Goal: Check status: Check status

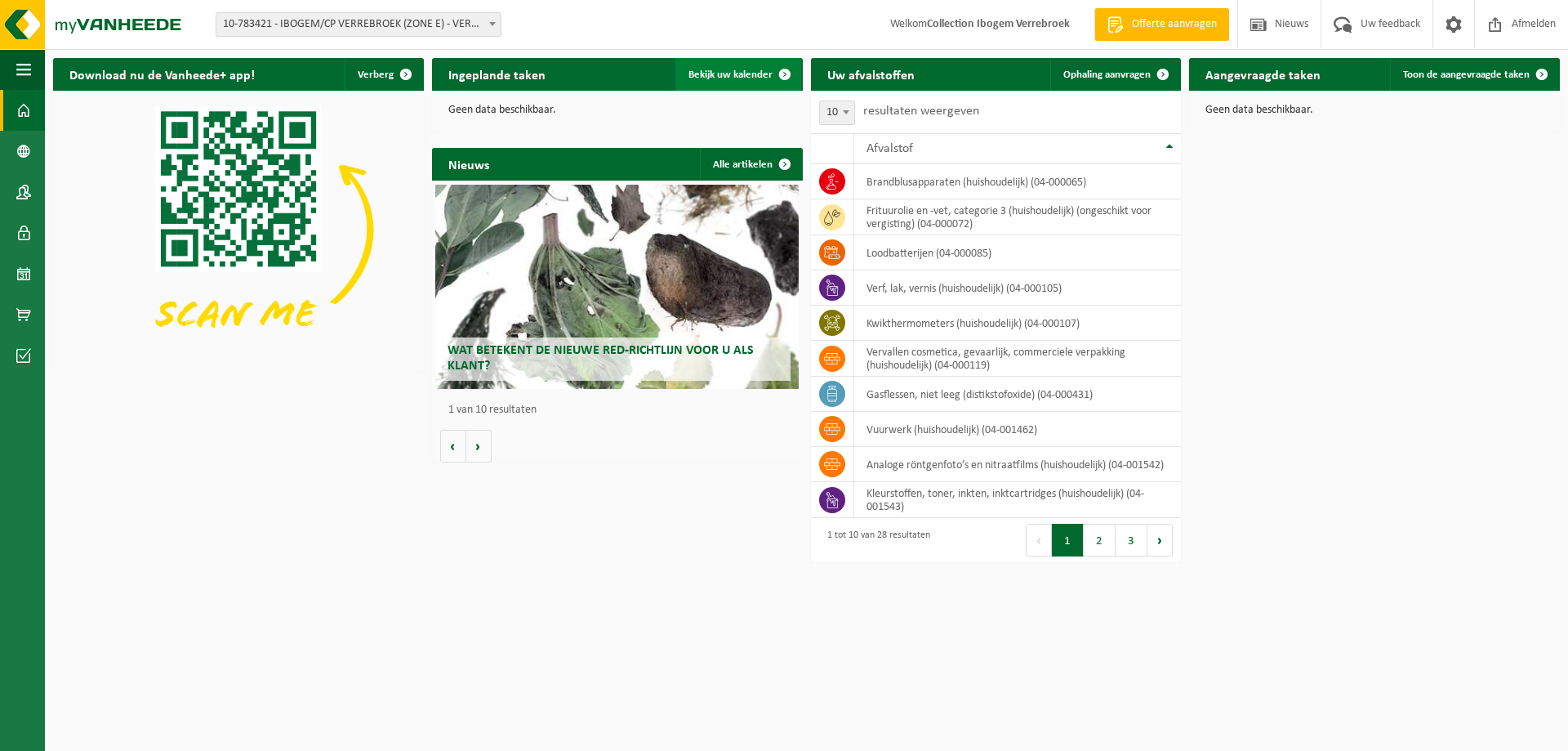
click at [759, 74] on span "Bekijk uw kalender" at bounding box center [731, 74] width 84 height 11
click at [746, 76] on span "Bekijk uw kalender" at bounding box center [731, 74] width 84 height 11
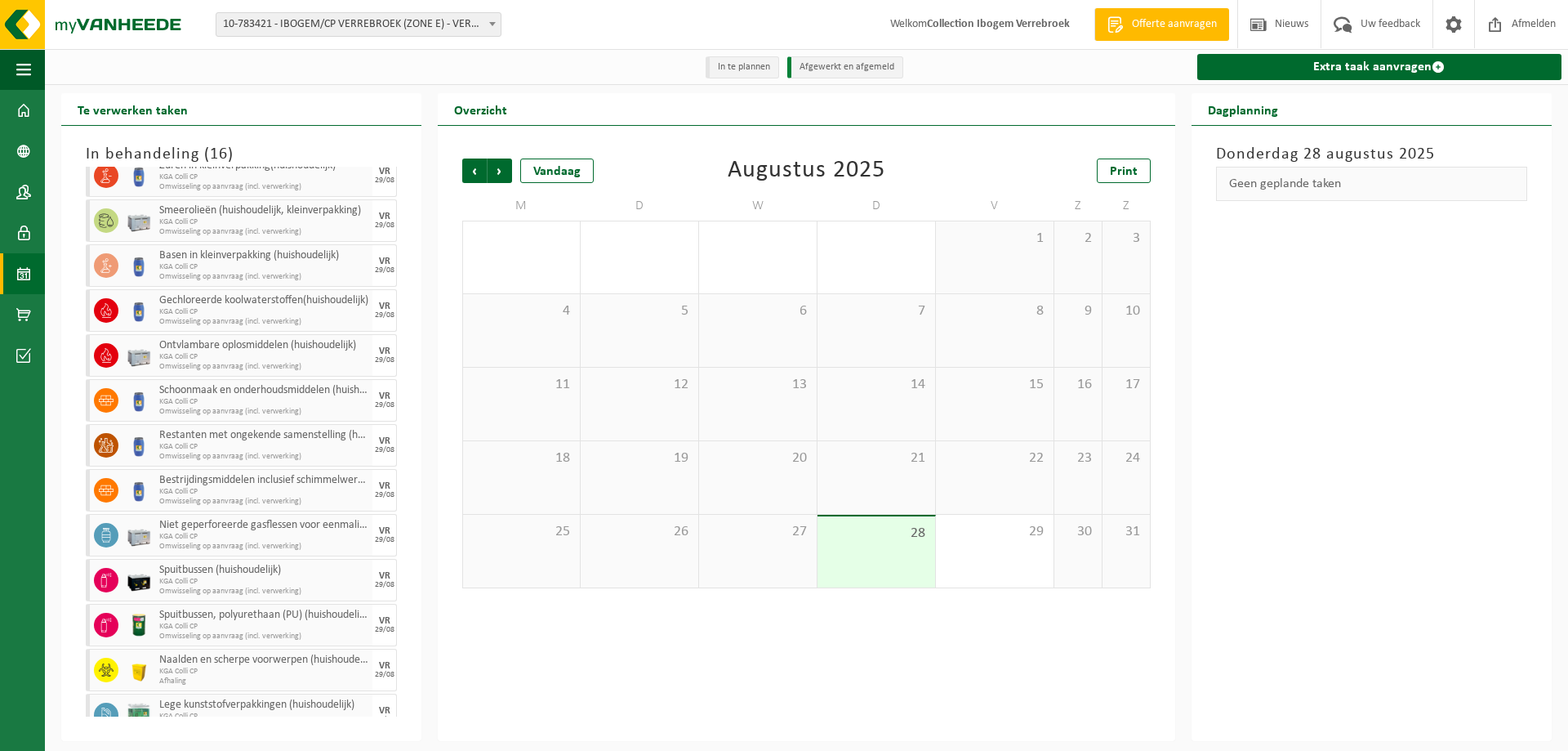
scroll to position [194, 0]
